Goal: Information Seeking & Learning: Learn about a topic

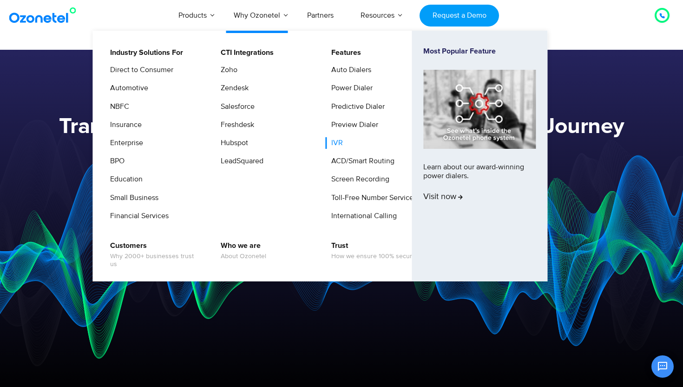
click at [340, 140] on link "IVR" at bounding box center [334, 143] width 19 height 12
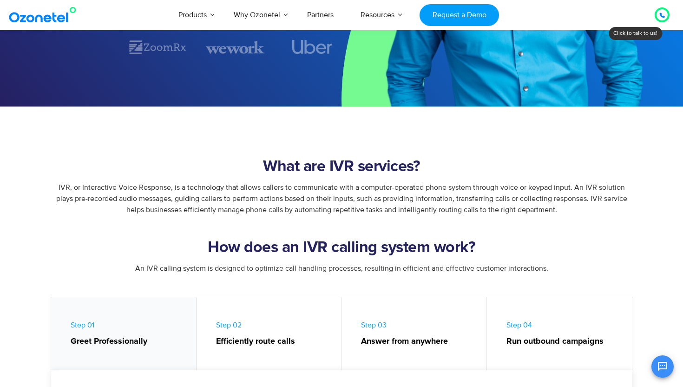
scroll to position [243, 0]
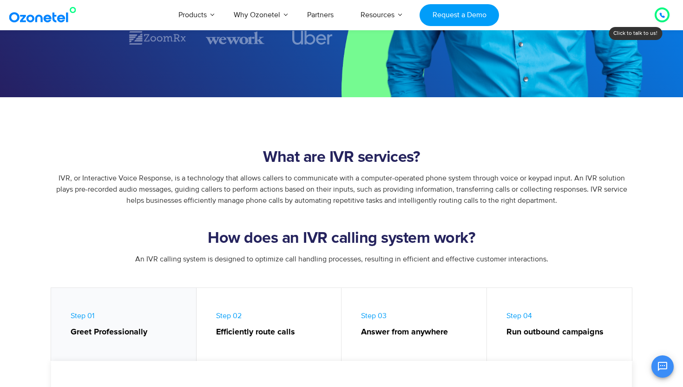
click at [233, 155] on h2 "What are IVR services?" at bounding box center [341, 157] width 581 height 19
drag, startPoint x: 233, startPoint y: 155, endPoint x: 264, endPoint y: 151, distance: 31.5
click at [264, 151] on h2 "What are IVR services?" at bounding box center [341, 157] width 581 height 19
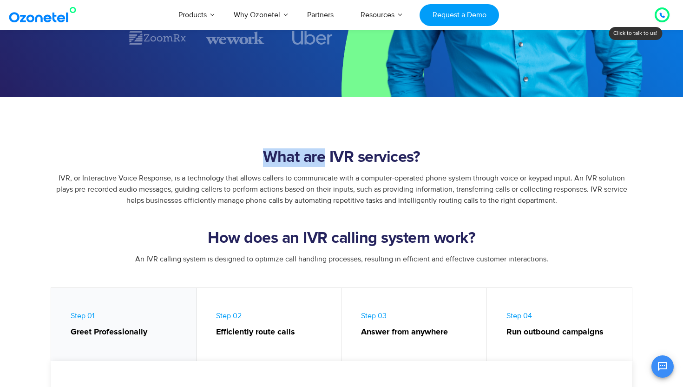
drag, startPoint x: 66, startPoint y: 247, endPoint x: 314, endPoint y: 158, distance: 263.7
click at [314, 158] on h2 "What are IVR services?" at bounding box center [341, 157] width 581 height 19
drag, startPoint x: 314, startPoint y: 158, endPoint x: 342, endPoint y: 158, distance: 27.9
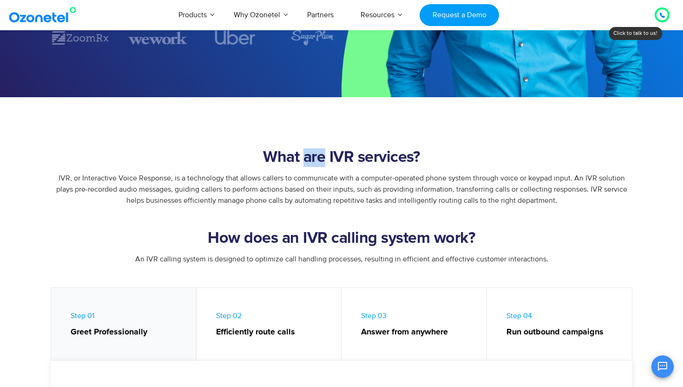
click at [341, 158] on h2 "What are IVR services?" at bounding box center [341, 157] width 581 height 19
click at [342, 158] on h2 "What are IVR services?" at bounding box center [341, 157] width 581 height 19
drag, startPoint x: 342, startPoint y: 158, endPoint x: 380, endPoint y: 158, distance: 38.6
click at [380, 158] on h2 "What are IVR services?" at bounding box center [341, 157] width 581 height 19
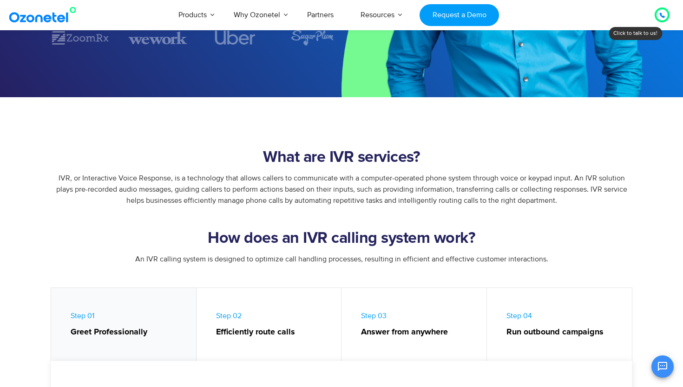
click at [380, 158] on h2 "What are IVR services?" at bounding box center [341, 157] width 581 height 19
click at [354, 156] on h2 "What are IVR services?" at bounding box center [341, 157] width 581 height 19
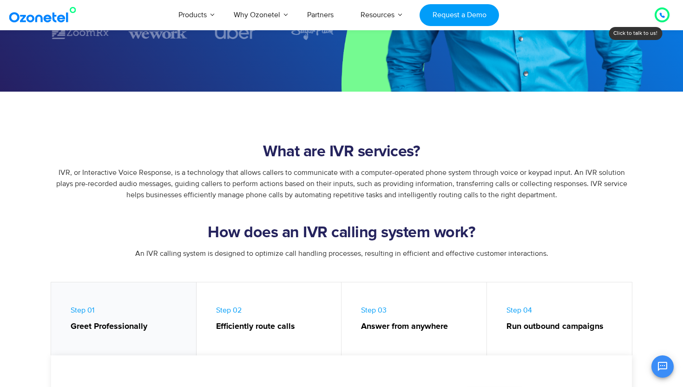
scroll to position [250, 0]
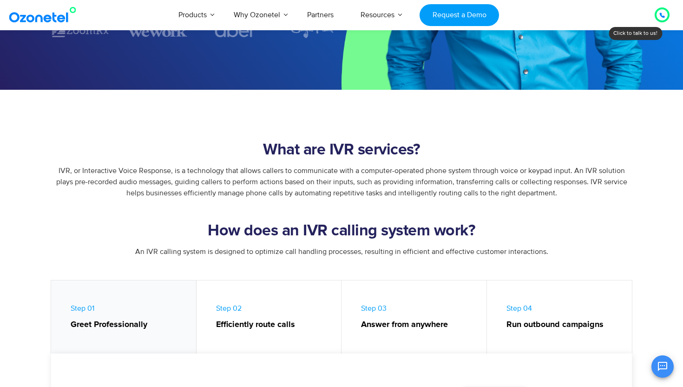
click at [347, 154] on h2 "What are IVR services?" at bounding box center [341, 150] width 581 height 19
drag, startPoint x: 347, startPoint y: 154, endPoint x: 383, endPoint y: 156, distance: 35.8
click at [383, 156] on h2 "What are IVR services?" at bounding box center [341, 150] width 581 height 19
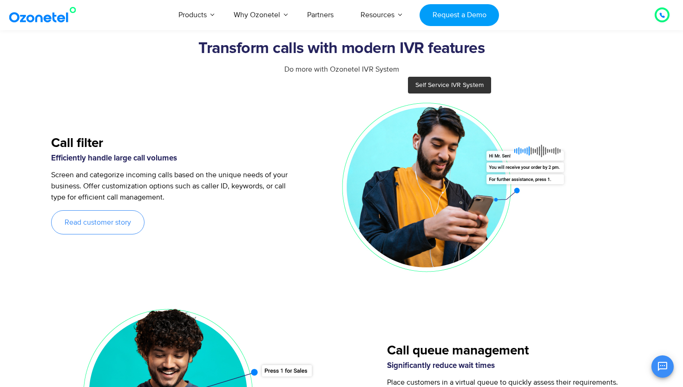
scroll to position [1024, 0]
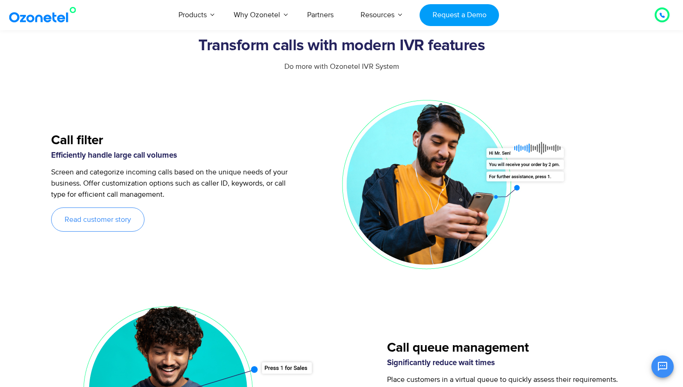
drag, startPoint x: 268, startPoint y: 203, endPoint x: 57, endPoint y: 287, distance: 227.5
click at [251, 192] on div "Screen and categorize incoming calls based on the unique needs of your business…" at bounding box center [173, 186] width 244 height 41
click at [251, 192] on p "Screen and categorize incoming calls based on the unique needs of your business…" at bounding box center [173, 182] width 244 height 33
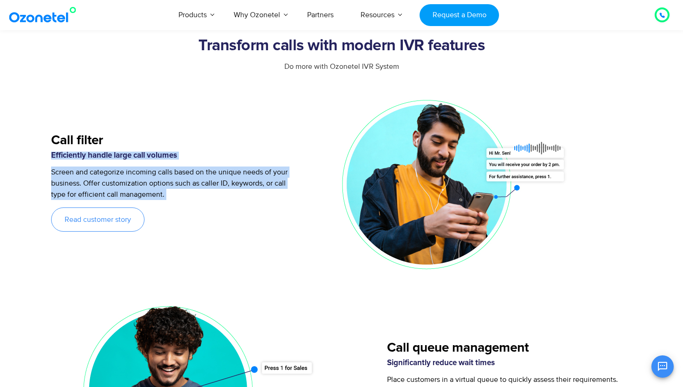
drag, startPoint x: 57, startPoint y: 287, endPoint x: 251, endPoint y: 167, distance: 228.5
click at [251, 166] on p "Screen and categorize incoming calls based on the unique needs of your business…" at bounding box center [173, 182] width 244 height 33
click at [251, 167] on span "Screen and categorize incoming calls based on the unique needs of your business…" at bounding box center [169, 183] width 236 height 32
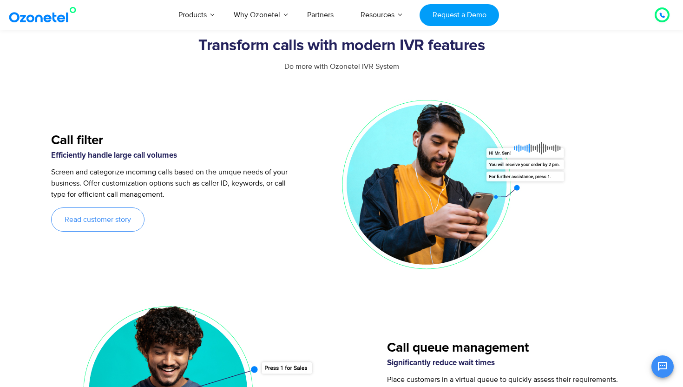
click at [228, 160] on div "Efficiently handle large call volumes" at bounding box center [173, 158] width 244 height 15
drag, startPoint x: 228, startPoint y: 160, endPoint x: 161, endPoint y: 168, distance: 67.4
click at [161, 168] on div "Call filter Efficiently handle large call volumes Screen and categorize incomin…" at bounding box center [173, 182] width 244 height 175
click at [155, 161] on div "Efficiently handle large call volumes" at bounding box center [173, 158] width 244 height 15
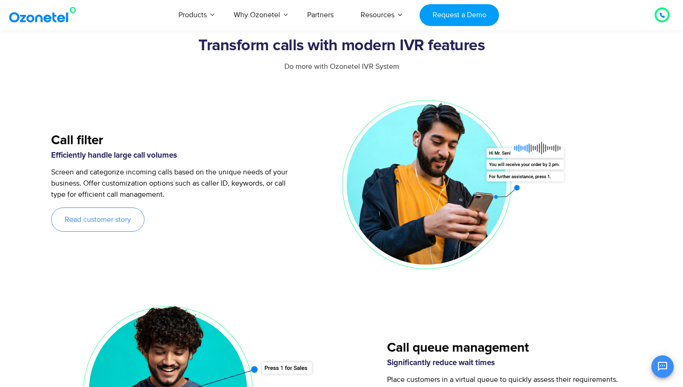
click at [152, 163] on div "Efficiently handle large call volumes" at bounding box center [173, 158] width 244 height 15
drag, startPoint x: 152, startPoint y: 163, endPoint x: 165, endPoint y: 174, distance: 17.1
click at [164, 174] on div "Call filter Efficiently handle large call volumes Screen and categorize incomin…" at bounding box center [173, 182] width 244 height 175
drag, startPoint x: 165, startPoint y: 174, endPoint x: 182, endPoint y: 174, distance: 17.2
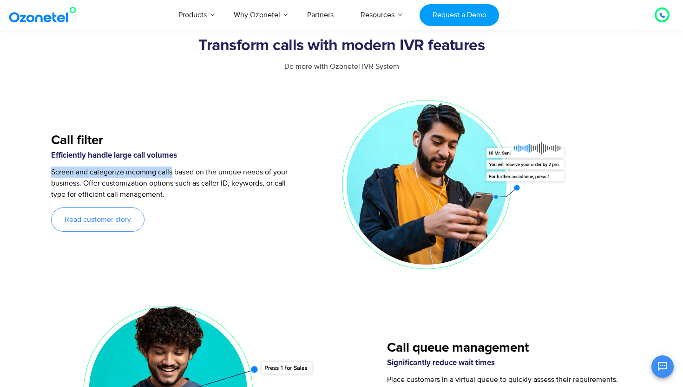
click at [184, 174] on span "Screen and categorize incoming calls based on the unique needs of your business…" at bounding box center [169, 183] width 236 height 32
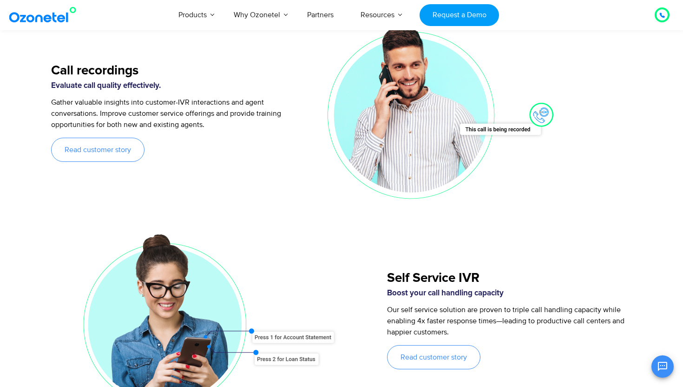
scroll to position [1510, 0]
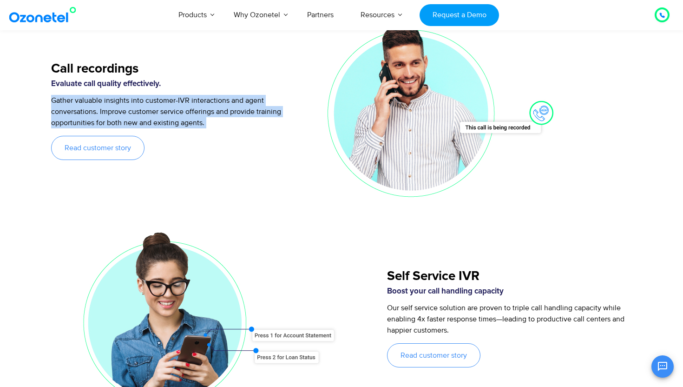
drag, startPoint x: 73, startPoint y: 223, endPoint x: 229, endPoint y: 88, distance: 206.2
click at [229, 88] on div "Call recordings Evaluate call quality effectively. Gather valuable insights int…" at bounding box center [173, 111] width 244 height 175
click at [229, 88] on div "Evaluate call quality effectively." at bounding box center [173, 87] width 244 height 15
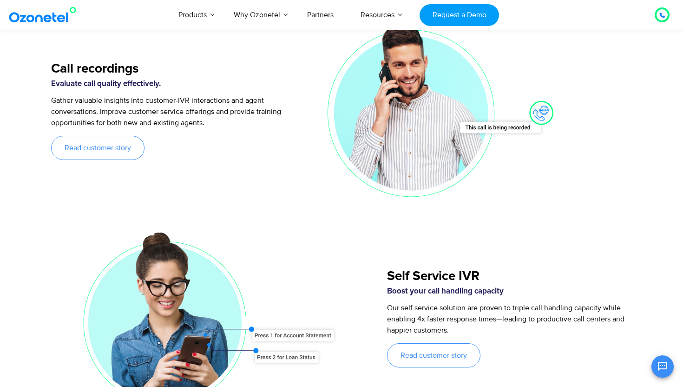
drag, startPoint x: 229, startPoint y: 88, endPoint x: 214, endPoint y: 101, distance: 20.1
click at [214, 101] on div "Call recordings Evaluate call quality effectively. Gather valuable insights int…" at bounding box center [173, 111] width 244 height 175
click at [202, 101] on span "Gather valuable insights into customer-IVR interactions and agent conversations…" at bounding box center [166, 112] width 230 height 32
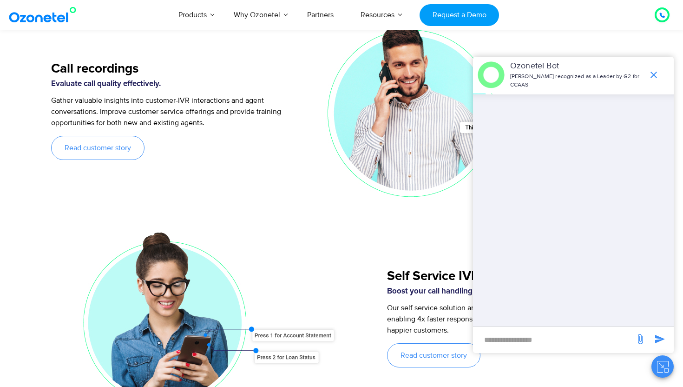
click at [180, 99] on span "Gather valuable insights into customer-IVR interactions and agent conversations…" at bounding box center [166, 112] width 230 height 32
drag, startPoint x: 180, startPoint y: 99, endPoint x: 171, endPoint y: 99, distance: 8.4
click at [172, 99] on span "Gather valuable insights into customer-IVR interactions and agent conversations…" at bounding box center [166, 112] width 230 height 32
click at [171, 99] on span "Gather valuable insights into customer-IVR interactions and agent conversations…" at bounding box center [166, 112] width 230 height 32
click at [651, 77] on icon "end chat or minimize" at bounding box center [653, 75] width 7 height 7
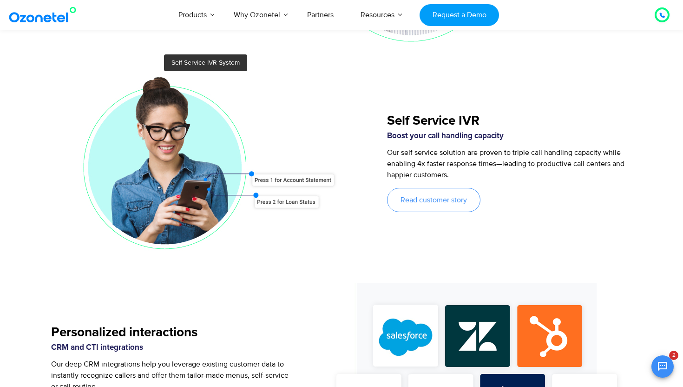
scroll to position [1669, 0]
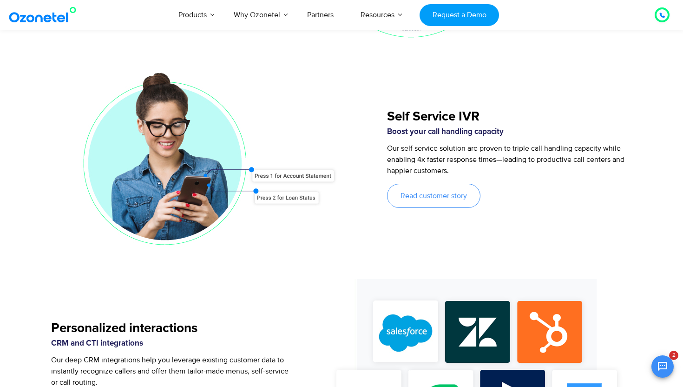
click at [395, 94] on div "Self Service IVR Boost your call handling capacity Our self service solution ar…" at bounding box center [509, 159] width 244 height 175
click at [395, 105] on div "Self Service IVR Boost your call handling capacity Our self service solution ar…" at bounding box center [509, 159] width 244 height 175
drag, startPoint x: 201, startPoint y: 200, endPoint x: 430, endPoint y: 114, distance: 244.9
click at [430, 114] on div "Self Service IVR Boost your call handling capacity Our self service solution ar…" at bounding box center [509, 159] width 244 height 175
click at [387, 109] on div "Self Service IVR Boost your call handling capacity Our self service solution ar…" at bounding box center [509, 159] width 244 height 175
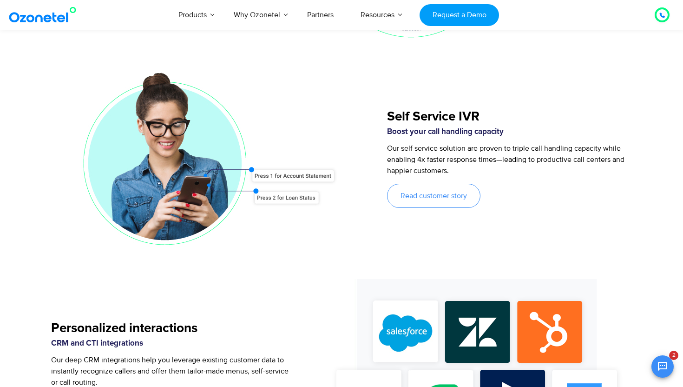
click at [386, 109] on div "Self Service IVR Boost your call handling capacity Our self service solution ar…" at bounding box center [341, 159] width 581 height 175
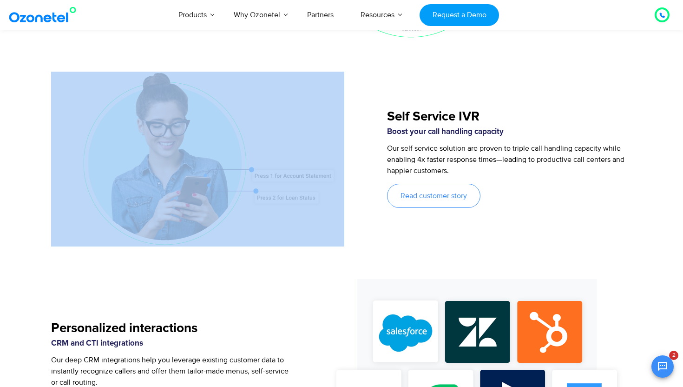
drag, startPoint x: 192, startPoint y: 204, endPoint x: 386, endPoint y: 99, distance: 220.3
click at [386, 99] on div at bounding box center [219, 159] width 336 height 175
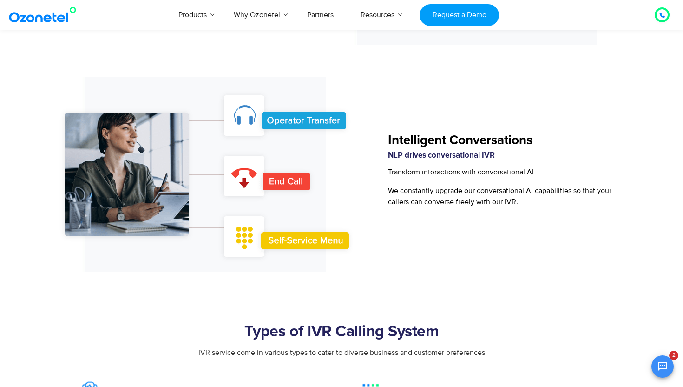
scroll to position [2082, 0]
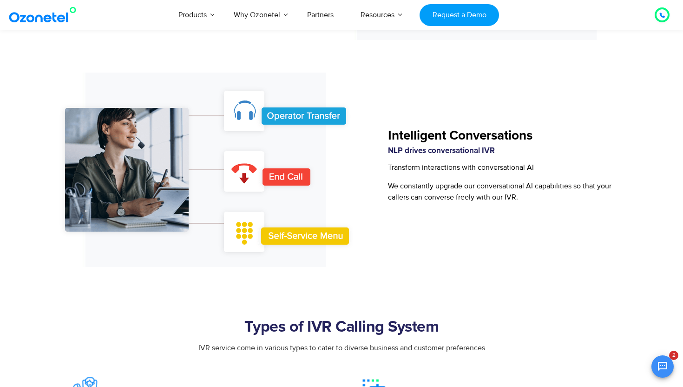
drag, startPoint x: 391, startPoint y: 118, endPoint x: 194, endPoint y: 232, distance: 227.1
click at [388, 137] on div "Intelligent Conversations NLP drives conversational IVR Transform interactions …" at bounding box center [509, 169] width 243 height 194
drag, startPoint x: 194, startPoint y: 232, endPoint x: 424, endPoint y: 136, distance: 248.7
click at [424, 136] on h5 "Intelligent Conversations" at bounding box center [509, 135] width 243 height 13
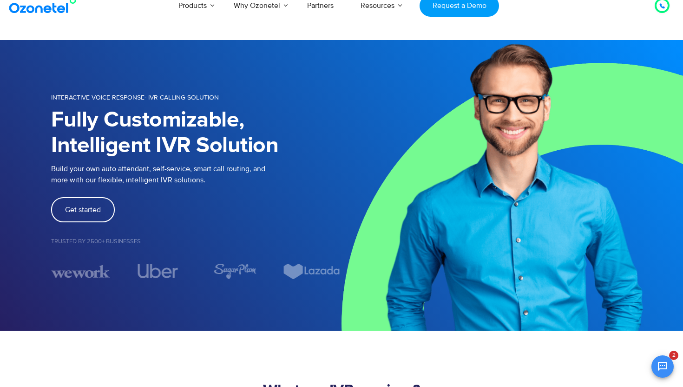
scroll to position [0, 0]
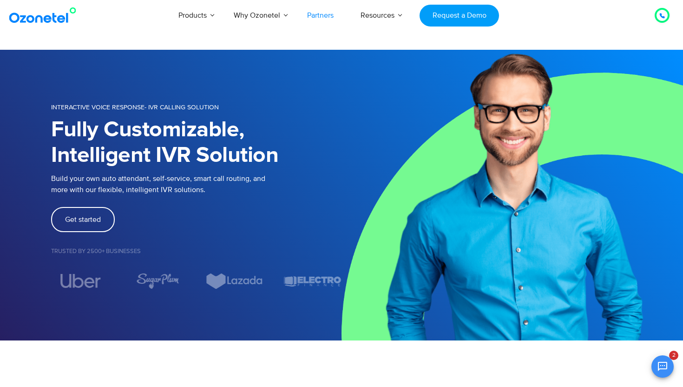
click at [325, 15] on link "Partners" at bounding box center [320, 15] width 53 height 31
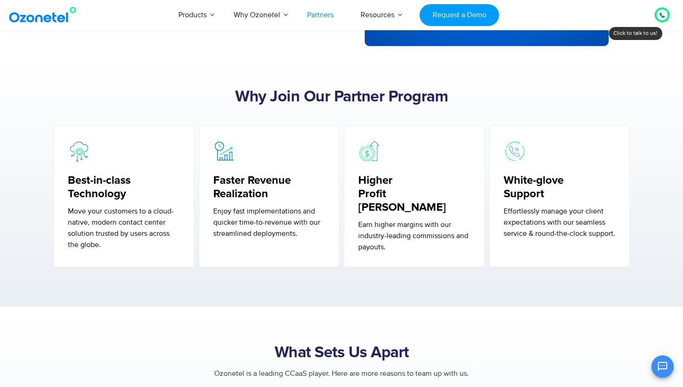
scroll to position [268, 0]
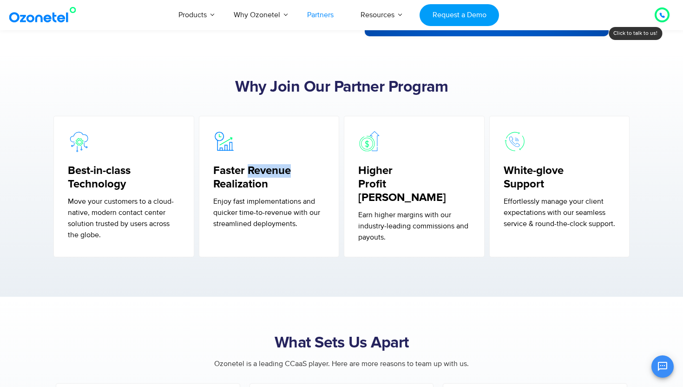
click at [258, 170] on h5 "Faster Revenue Realization" at bounding box center [269, 177] width 112 height 27
drag, startPoint x: 64, startPoint y: 265, endPoint x: 230, endPoint y: 170, distance: 191.9
click at [230, 170] on h5 "Faster Revenue Realization" at bounding box center [269, 177] width 112 height 27
drag, startPoint x: 230, startPoint y: 170, endPoint x: 31, endPoint y: 265, distance: 221.1
click at [225, 170] on h5 "Faster Revenue Realization" at bounding box center [269, 177] width 112 height 27
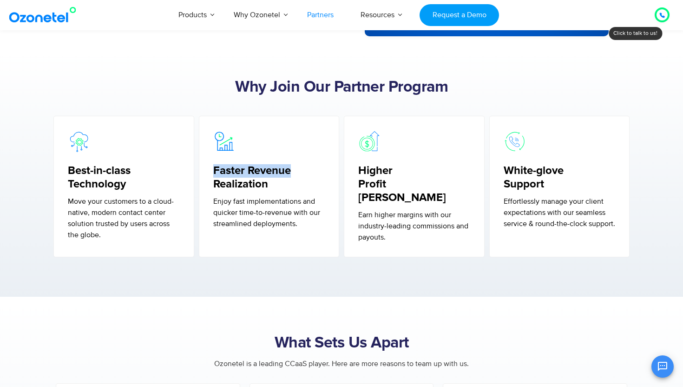
click at [225, 170] on h5 "Faster Revenue Realization" at bounding box center [269, 177] width 112 height 27
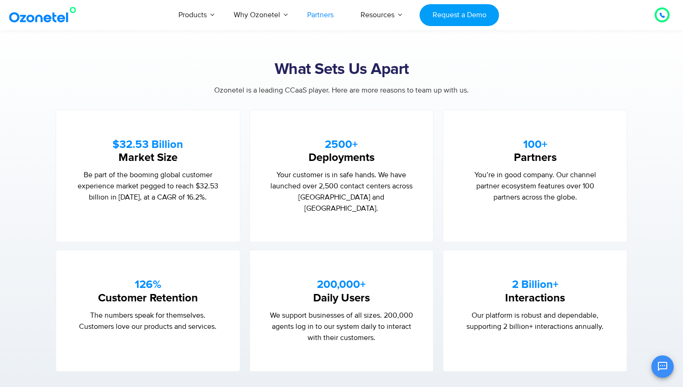
scroll to position [532, 0]
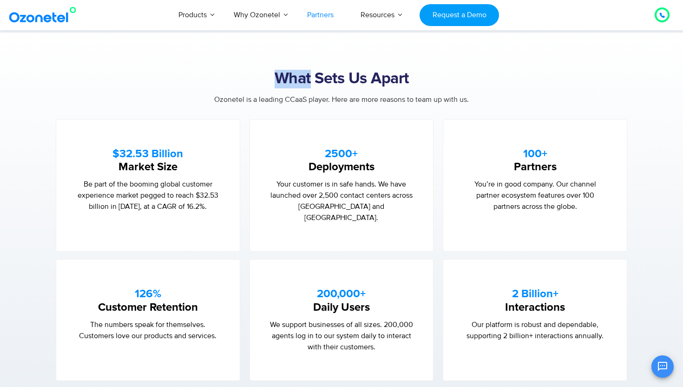
drag, startPoint x: 86, startPoint y: 159, endPoint x: 280, endPoint y: 66, distance: 215.5
click at [280, 65] on section "What Sets Us Apart Ozonetel is a leading CCaaS player. Here are more reasons to…" at bounding box center [341, 225] width 683 height 385
click at [280, 66] on section "What Sets Us Apart Ozonetel is a leading CCaaS player. Here are more reasons to…" at bounding box center [341, 225] width 683 height 385
drag, startPoint x: 83, startPoint y: 167, endPoint x: 335, endPoint y: 73, distance: 269.5
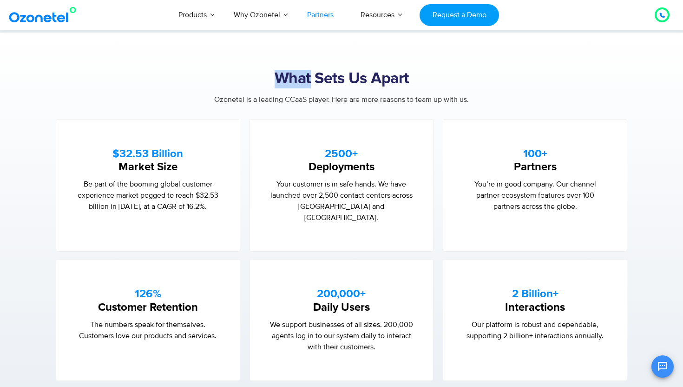
click at [335, 73] on h2 "What Sets Us Apart" at bounding box center [341, 79] width 581 height 19
drag, startPoint x: 134, startPoint y: 168, endPoint x: 358, endPoint y: 75, distance: 242.5
click at [358, 75] on h2 "What Sets Us Apart" at bounding box center [341, 79] width 581 height 19
click at [348, 76] on h2 "What Sets Us Apart" at bounding box center [341, 79] width 581 height 19
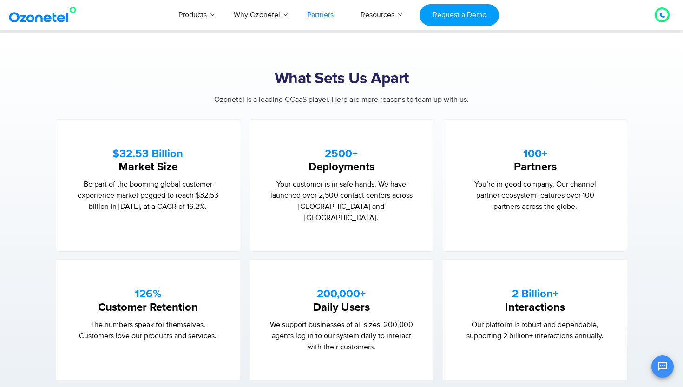
click at [331, 78] on h2 "What Sets Us Apart" at bounding box center [341, 79] width 581 height 19
click at [325, 78] on h2 "What Sets Us Apart" at bounding box center [341, 79] width 581 height 19
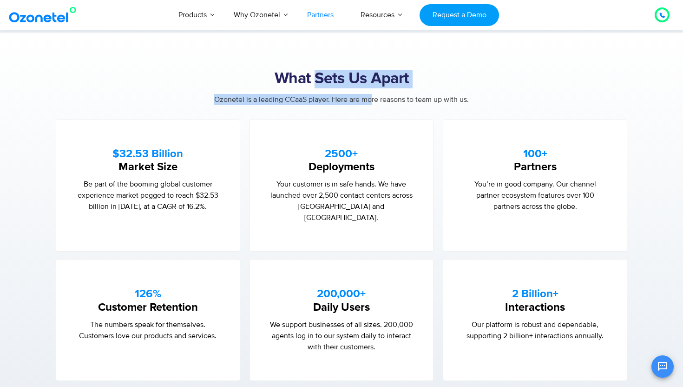
drag, startPoint x: 313, startPoint y: 78, endPoint x: 374, endPoint y: 92, distance: 63.0
click at [374, 92] on div "What Sets Us Apart Ozonetel is a leading CCaaS player. Here are more reasons to…" at bounding box center [341, 225] width 581 height 311
click at [360, 79] on h2 "What Sets Us Apart" at bounding box center [341, 79] width 581 height 19
drag, startPoint x: 165, startPoint y: 174, endPoint x: 327, endPoint y: 79, distance: 187.9
click at [327, 79] on h2 "What Sets Us Apart" at bounding box center [341, 79] width 581 height 19
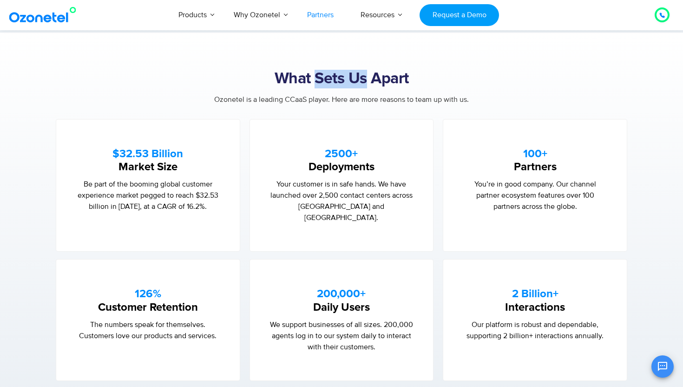
click at [312, 78] on h2 "What Sets Us Apart" at bounding box center [341, 79] width 581 height 19
drag, startPoint x: 313, startPoint y: 78, endPoint x: 359, endPoint y: 79, distance: 46.5
click at [359, 79] on h2 "What Sets Us Apart" at bounding box center [341, 79] width 581 height 19
drag, startPoint x: 359, startPoint y: 79, endPoint x: 393, endPoint y: 77, distance: 33.5
click at [396, 77] on h2 "What Sets Us Apart" at bounding box center [341, 79] width 581 height 19
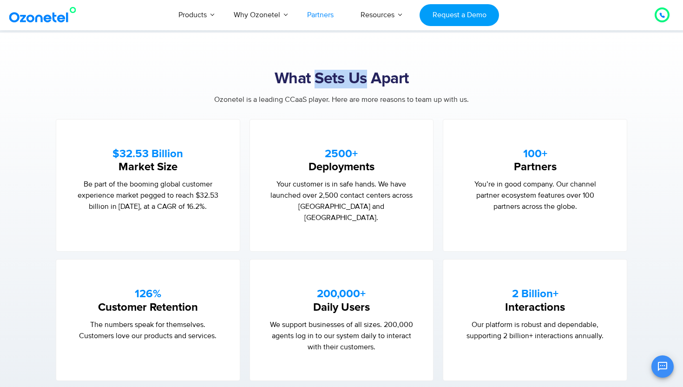
click at [396, 77] on h2 "What Sets Us Apart" at bounding box center [341, 79] width 581 height 19
drag, startPoint x: 195, startPoint y: 172, endPoint x: 385, endPoint y: 88, distance: 207.8
click at [385, 87] on div "What Sets Us Apart" at bounding box center [341, 82] width 581 height 24
click at [385, 88] on div "What Sets Us Apart" at bounding box center [341, 82] width 581 height 24
click at [309, 89] on div "What Sets Us Apart" at bounding box center [341, 82] width 581 height 24
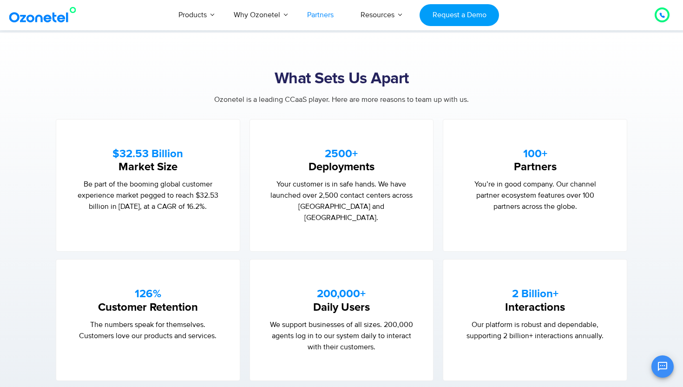
drag, startPoint x: 309, startPoint y: 89, endPoint x: 327, endPoint y: 100, distance: 21.3
click at [327, 100] on div "What Sets Us Apart Ozonetel is a leading CCaaS player. Here are more reasons to…" at bounding box center [341, 225] width 581 height 311
drag, startPoint x: 327, startPoint y: 100, endPoint x: 337, endPoint y: 99, distance: 9.8
click at [348, 99] on span "Ozonetel is a leading CCaaS player. Here are more reasons to team up with us." at bounding box center [341, 99] width 255 height 9
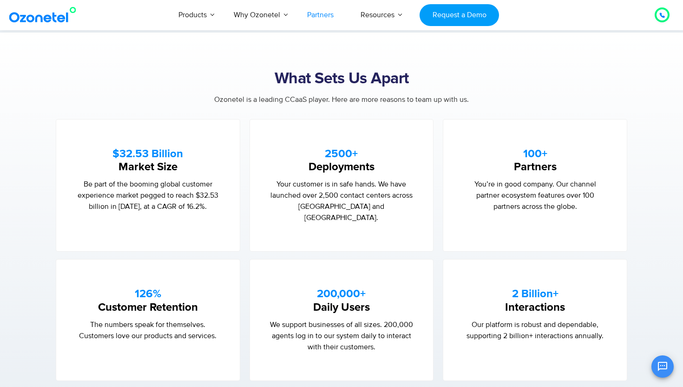
click at [336, 99] on span "Ozonetel is a leading CCaaS player. Here are more reasons to team up with us." at bounding box center [341, 99] width 255 height 9
drag, startPoint x: 142, startPoint y: 193, endPoint x: 426, endPoint y: 100, distance: 298.7
click at [426, 100] on span "Ozonetel is a leading CCaaS player. Here are more reasons to team up with us." at bounding box center [341, 99] width 255 height 9
click at [398, 97] on span "Ozonetel is a leading CCaaS player. Here are more reasons to team up with us." at bounding box center [341, 99] width 255 height 9
drag, startPoint x: 198, startPoint y: 192, endPoint x: 341, endPoint y: 95, distance: 172.2
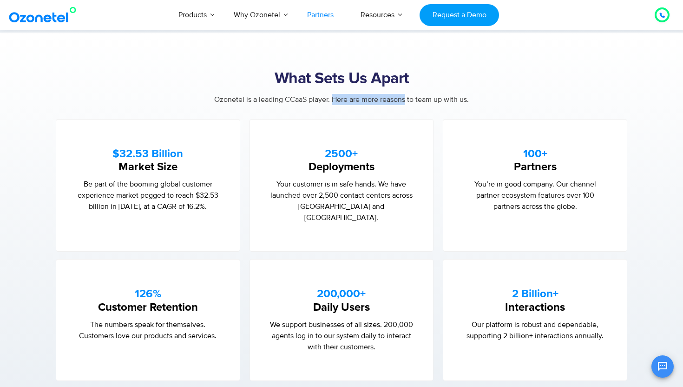
click at [341, 95] on span "Ozonetel is a leading CCaaS player. Here are more reasons to team up with us." at bounding box center [341, 99] width 255 height 9
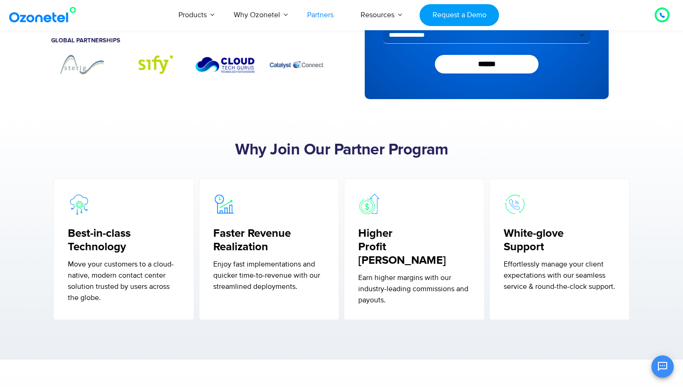
scroll to position [0, 0]
